Goal: Download file/media

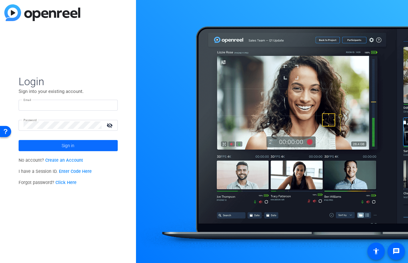
type input "[EMAIL_ADDRESS][DOMAIN_NAME]"
click at [64, 146] on span "Sign in" at bounding box center [68, 145] width 13 height 15
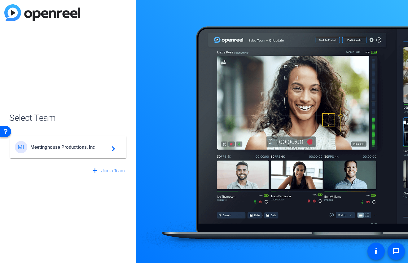
click at [88, 149] on span "Meetinghouse Productions, Inc" at bounding box center [68, 147] width 77 height 6
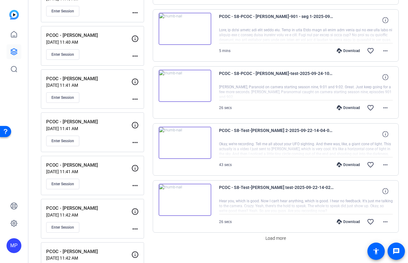
scroll to position [470, 0]
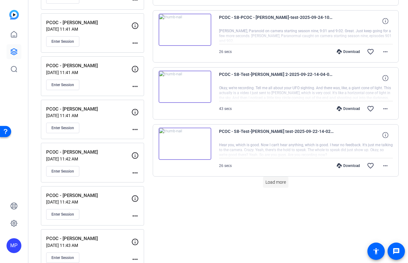
click at [280, 183] on span "Load more" at bounding box center [275, 182] width 20 height 7
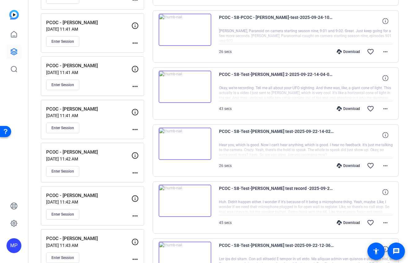
click at [300, 223] on div "Download favorite_border more_horiz" at bounding box center [332, 222] width 122 height 15
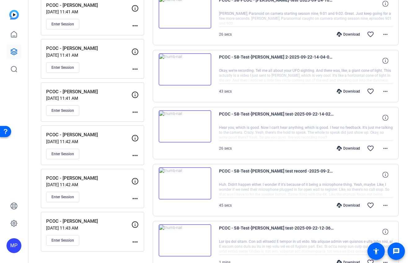
scroll to position [547, 0]
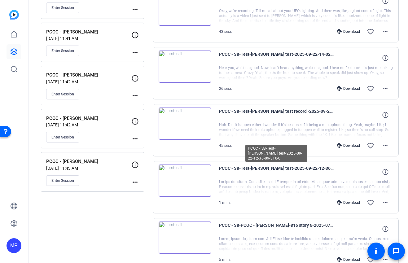
click at [273, 168] on span "PCOC - S8-Test-[PERSON_NAME] test-2025-09-22-12-36-09-810-0" at bounding box center [276, 171] width 115 height 15
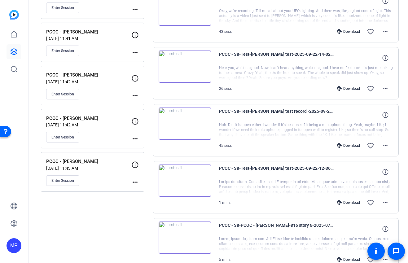
click at [177, 181] on img at bounding box center [185, 180] width 53 height 32
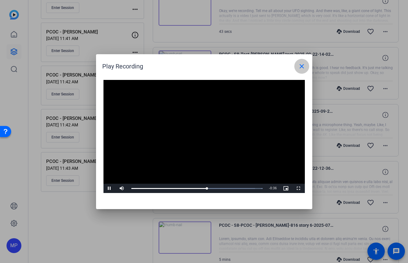
click at [304, 68] on mat-icon "close" at bounding box center [301, 66] width 7 height 7
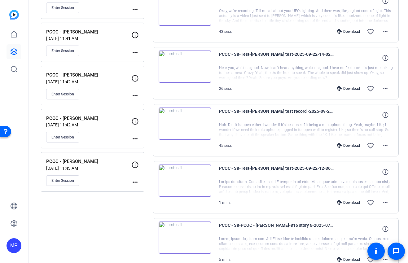
click at [195, 124] on img at bounding box center [185, 123] width 53 height 32
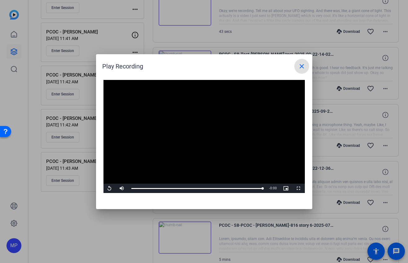
click at [302, 68] on mat-icon "close" at bounding box center [301, 66] width 7 height 7
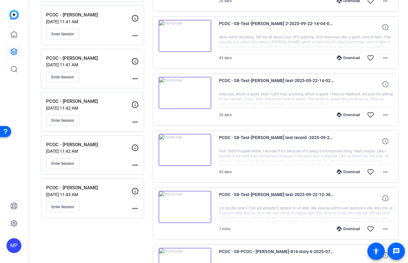
scroll to position [498, 0]
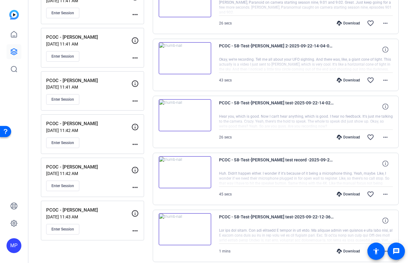
click at [195, 116] on img at bounding box center [185, 115] width 53 height 32
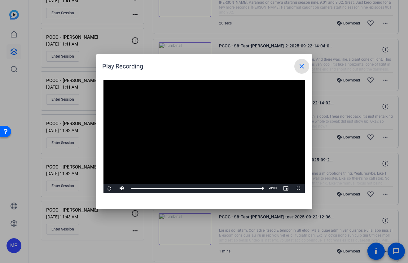
click at [301, 66] on mat-icon "close" at bounding box center [301, 66] width 7 height 7
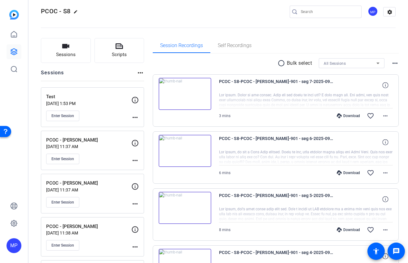
scroll to position [0, 0]
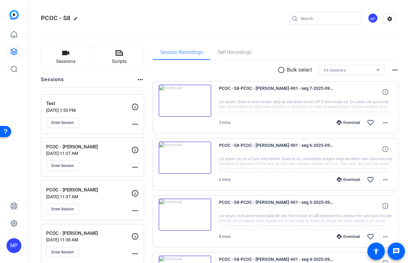
click at [282, 70] on mat-icon "radio_button_unchecked" at bounding box center [281, 69] width 9 height 7
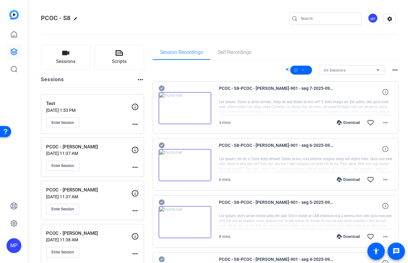
click at [159, 89] on icon at bounding box center [162, 88] width 6 height 6
click at [162, 145] on icon at bounding box center [162, 145] width 6 height 6
click at [163, 203] on icon at bounding box center [162, 202] width 6 height 6
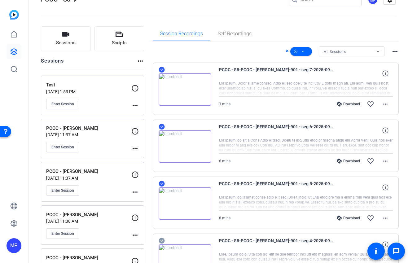
scroll to position [61, 0]
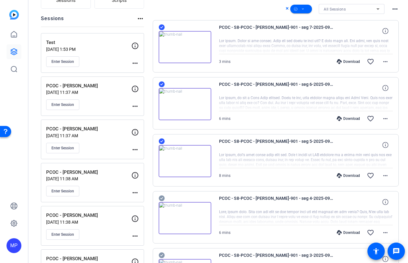
click at [165, 199] on div at bounding box center [185, 214] width 53 height 40
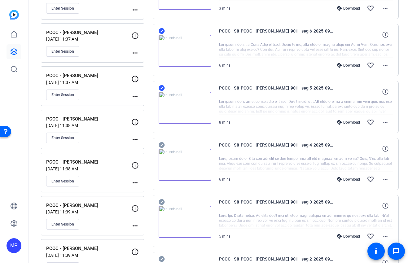
scroll to position [133, 0]
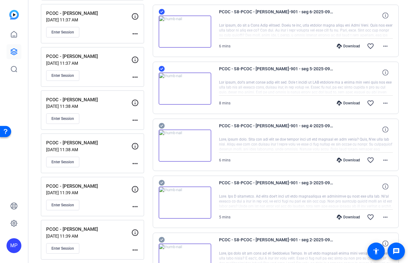
click at [162, 125] on icon at bounding box center [162, 125] width 6 height 7
click at [162, 183] on icon at bounding box center [162, 183] width 6 height 6
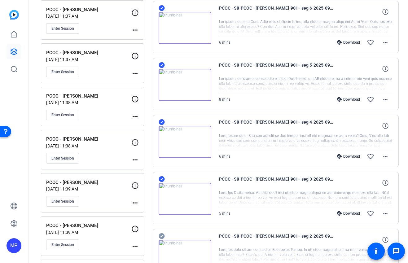
scroll to position [148, 0]
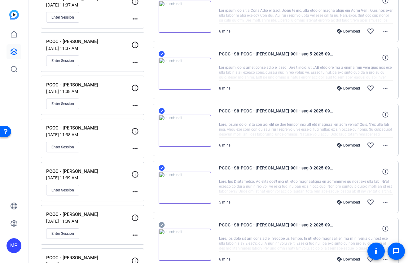
click at [162, 225] on icon at bounding box center [162, 225] width 6 height 6
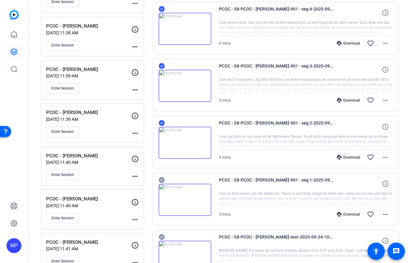
scroll to position [255, 0]
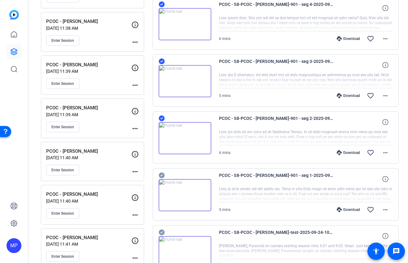
click at [161, 176] on icon at bounding box center [162, 175] width 6 height 7
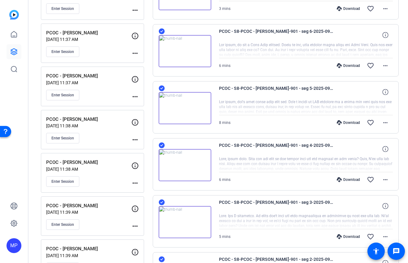
scroll to position [0, 0]
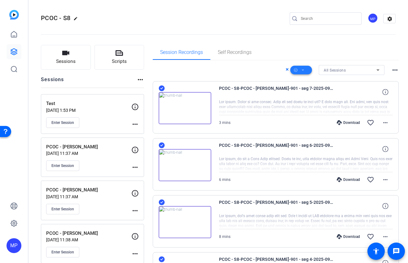
click at [303, 69] on icon at bounding box center [303, 69] width 2 height 1
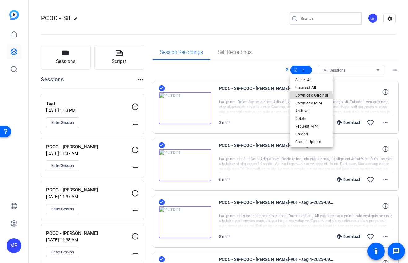
click at [308, 96] on span "Download Original" at bounding box center [311, 95] width 33 height 7
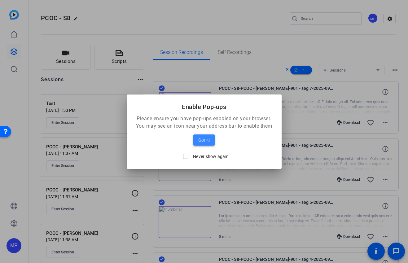
click at [205, 140] on span "Got it!" at bounding box center [203, 139] width 11 height 7
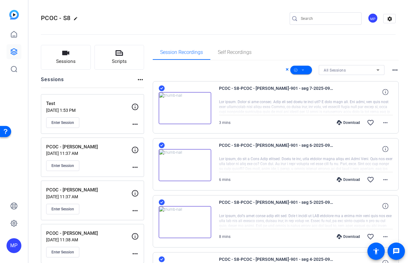
drag, startPoint x: 4, startPoint y: 41, endPoint x: 359, endPoint y: 48, distance: 355.6
click at [362, 47] on div "Session Recordings Self Recordings" at bounding box center [276, 52] width 246 height 15
click at [12, 35] on icon at bounding box center [13, 34] width 7 height 7
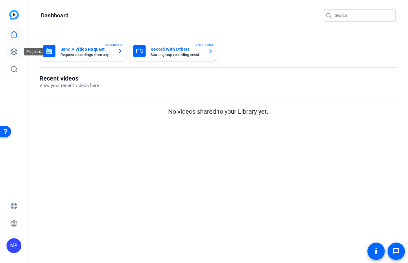
drag, startPoint x: 14, startPoint y: 52, endPoint x: 16, endPoint y: 55, distance: 3.8
click at [14, 52] on icon at bounding box center [13, 51] width 7 height 7
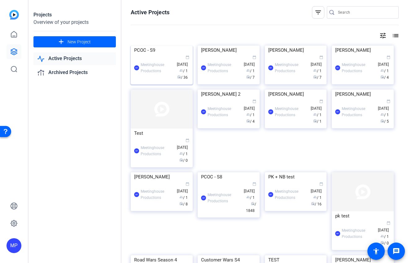
click at [145, 55] on div "PCOC - S9" at bounding box center [161, 50] width 55 height 9
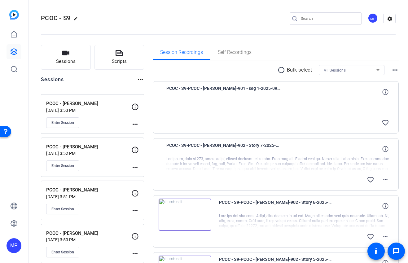
click at [282, 69] on mat-icon "radio_button_unchecked" at bounding box center [281, 69] width 9 height 7
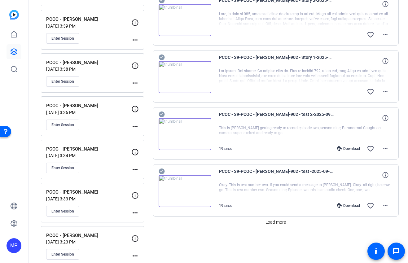
scroll to position [440, 0]
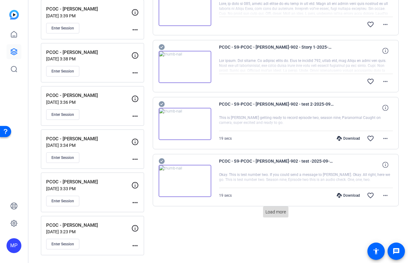
click at [277, 213] on span "Load more" at bounding box center [275, 212] width 20 height 7
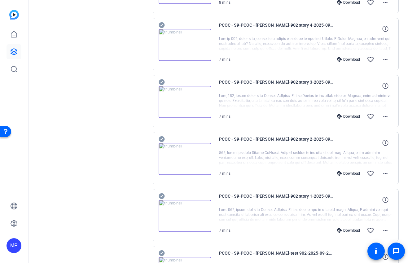
scroll to position [991, 0]
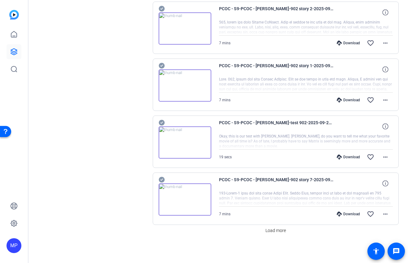
click at [162, 65] on icon at bounding box center [162, 65] width 6 height 7
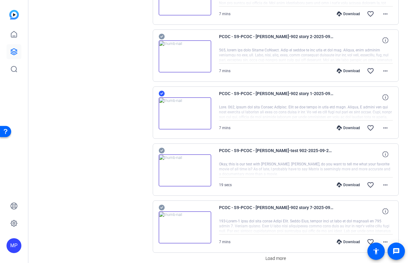
click at [162, 37] on icon at bounding box center [162, 37] width 6 height 6
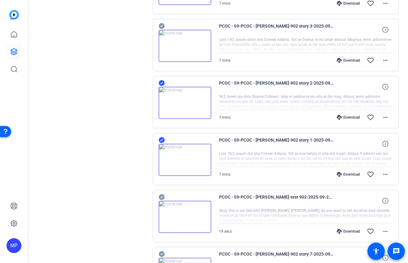
scroll to position [858, 0]
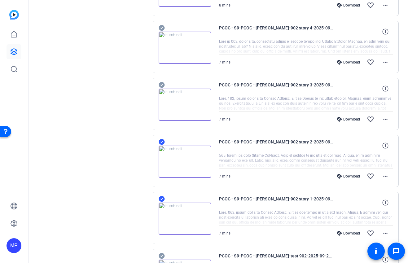
click at [160, 86] on icon at bounding box center [162, 85] width 6 height 6
drag, startPoint x: 161, startPoint y: 27, endPoint x: 216, endPoint y: 50, distance: 59.7
click at [161, 27] on icon at bounding box center [162, 28] width 6 height 6
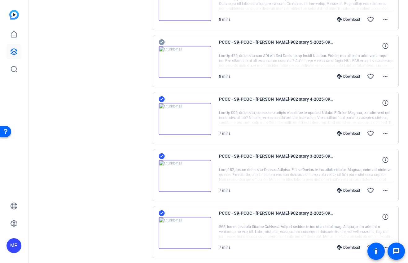
scroll to position [760, 0]
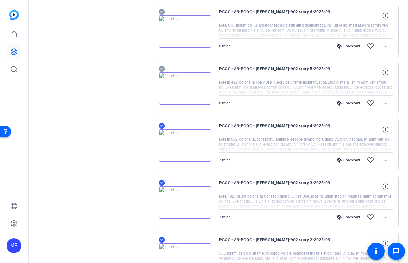
click at [162, 68] on icon at bounding box center [162, 68] width 6 height 7
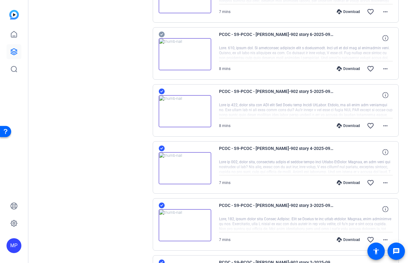
scroll to position [720, 0]
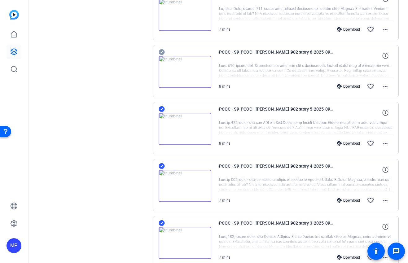
click at [160, 52] on icon at bounding box center [162, 52] width 6 height 6
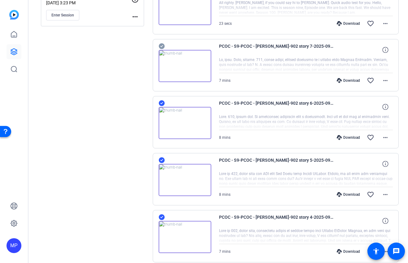
click at [163, 47] on icon at bounding box center [162, 46] width 6 height 6
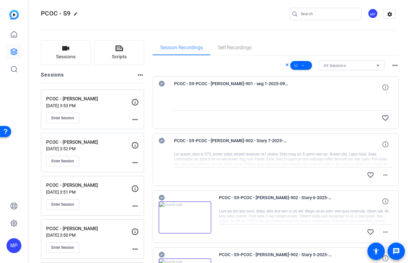
scroll to position [0, 0]
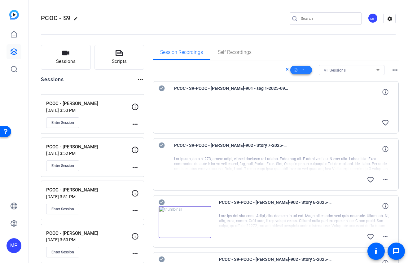
click at [303, 70] on icon at bounding box center [302, 70] width 3 height 8
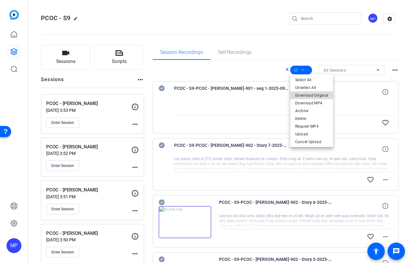
click at [314, 95] on span "Download Original" at bounding box center [311, 95] width 33 height 7
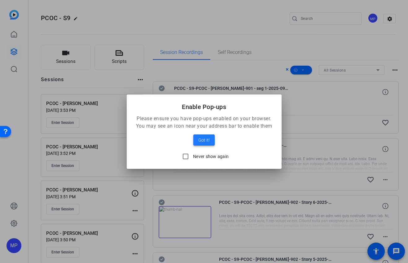
click at [210, 140] on span at bounding box center [203, 140] width 21 height 15
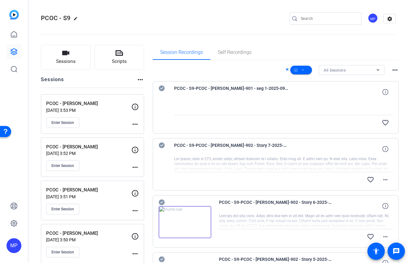
click at [203, 140] on div "PCOC - S9-PCOC - [PERSON_NAME]-902 - Story 7-2025-09-24-15-26-14-567-0 favorite…" at bounding box center [276, 164] width 246 height 52
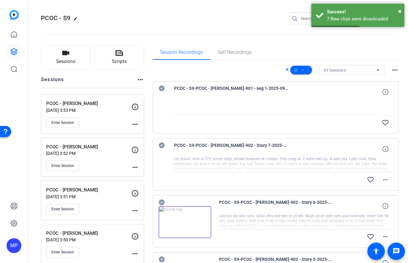
drag, startPoint x: 338, startPoint y: 46, endPoint x: 319, endPoint y: 47, distance: 18.6
click at [338, 46] on div "Session Recordings Self Recordings" at bounding box center [276, 52] width 246 height 15
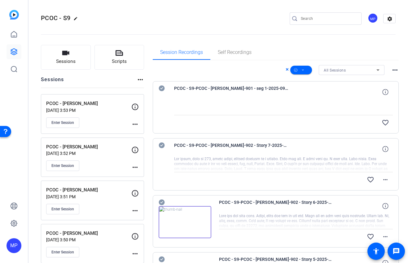
click at [16, 15] on img at bounding box center [14, 15] width 10 height 10
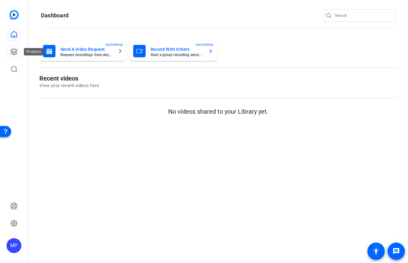
click at [13, 51] on icon at bounding box center [13, 51] width 7 height 7
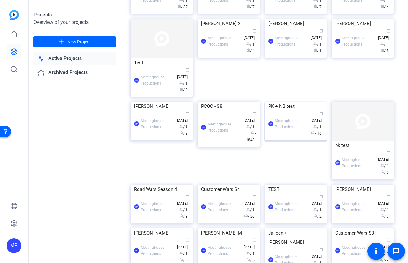
scroll to position [70, 0]
